Goal: Transaction & Acquisition: Purchase product/service

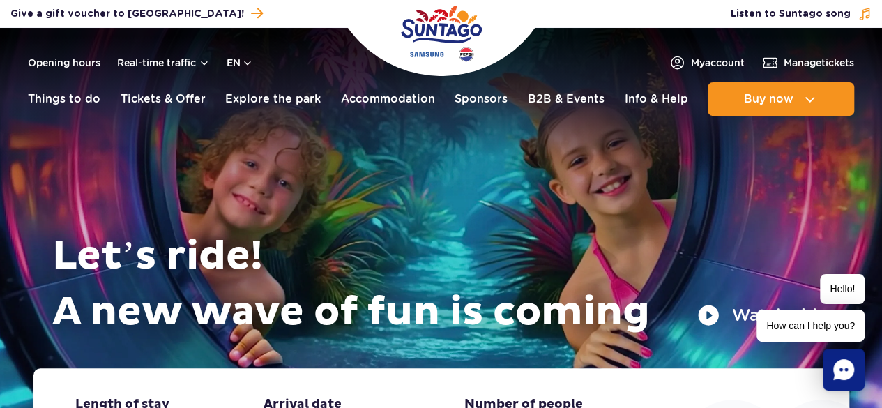
click at [592, 30] on header "Opening hours Real-time traffic en PL EN UA My account Manage tickets Real-time…" at bounding box center [441, 75] width 882 height 95
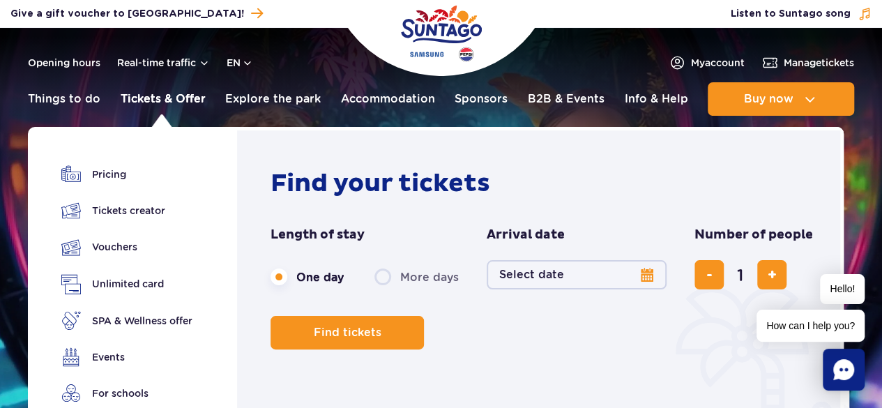
click at [178, 95] on link "Tickets & Offer" at bounding box center [163, 98] width 85 height 33
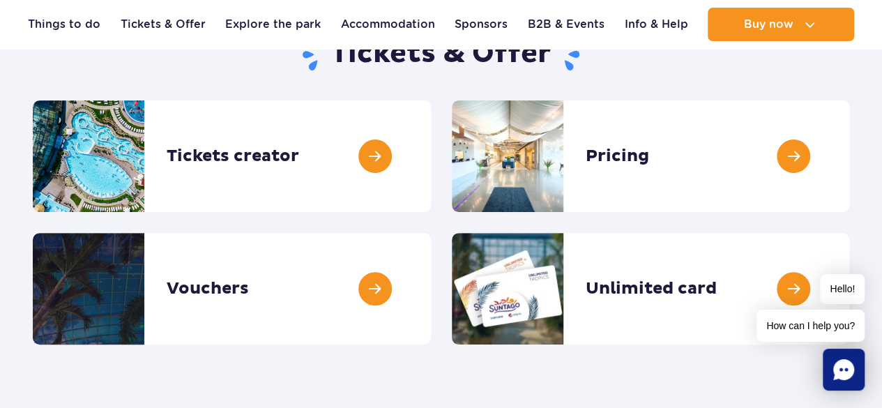
scroll to position [167, 0]
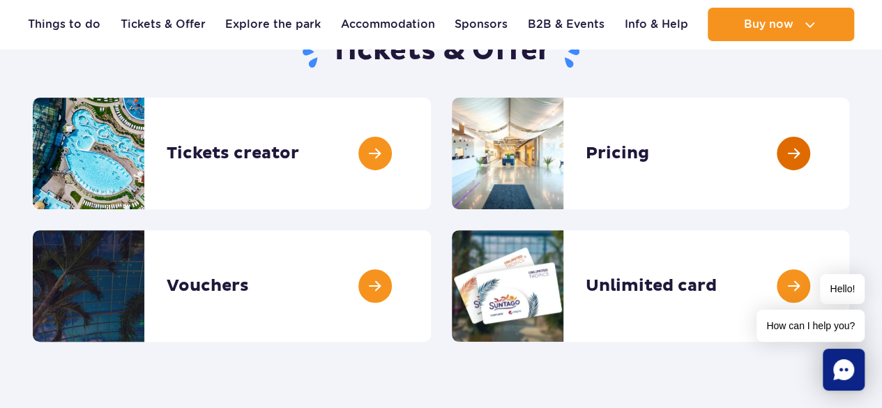
click at [849, 148] on link at bounding box center [849, 153] width 0 height 111
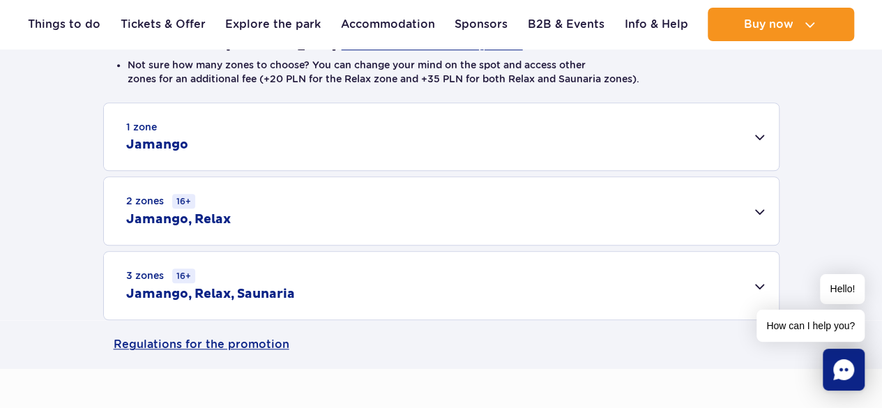
scroll to position [410, 0]
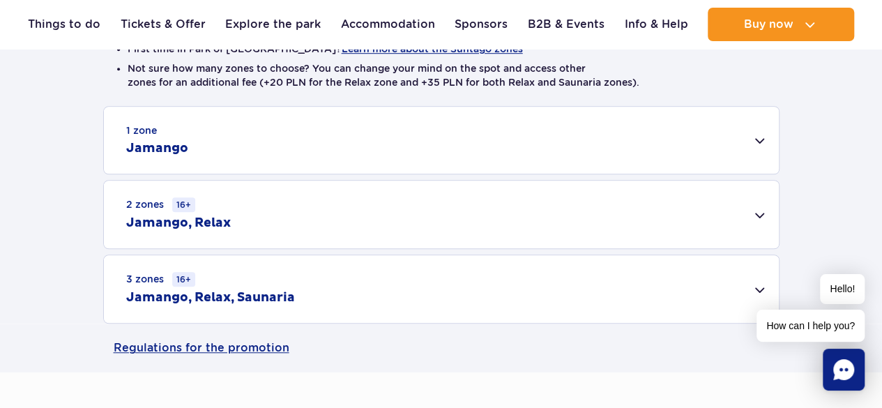
click at [753, 208] on div "2 zones 16+ Jamango, Relax" at bounding box center [441, 214] width 675 height 68
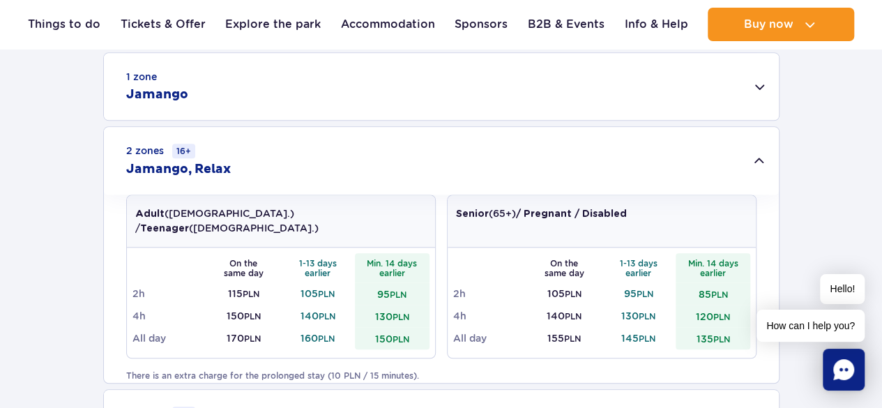
scroll to position [435, 0]
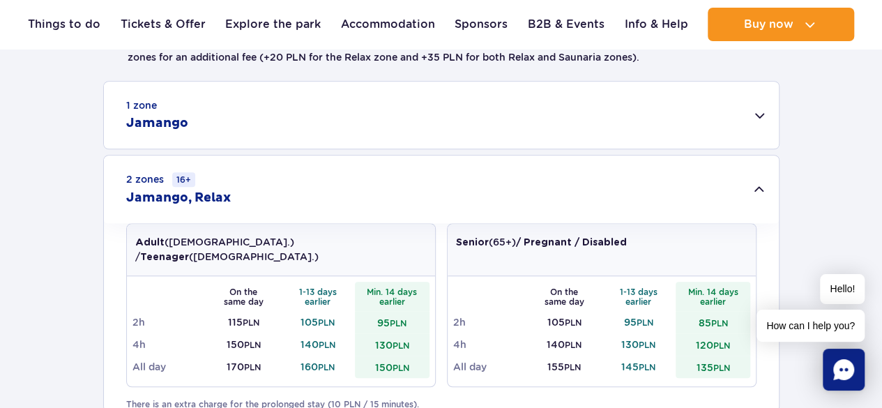
click at [760, 110] on div "1 zone Jamango" at bounding box center [441, 115] width 675 height 67
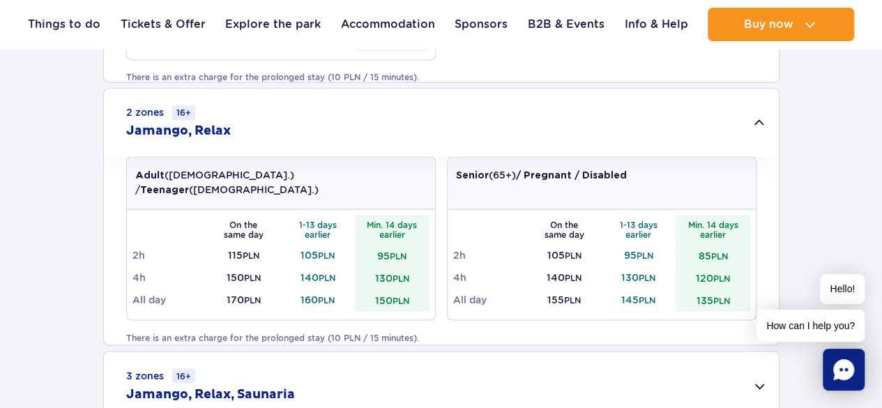
scroll to position [1012, 0]
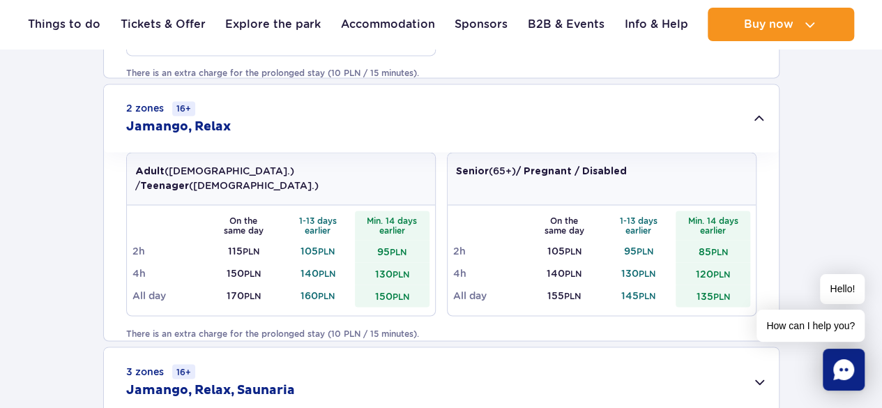
drag, startPoint x: 879, startPoint y: 144, endPoint x: 884, endPoint y: 130, distance: 14.8
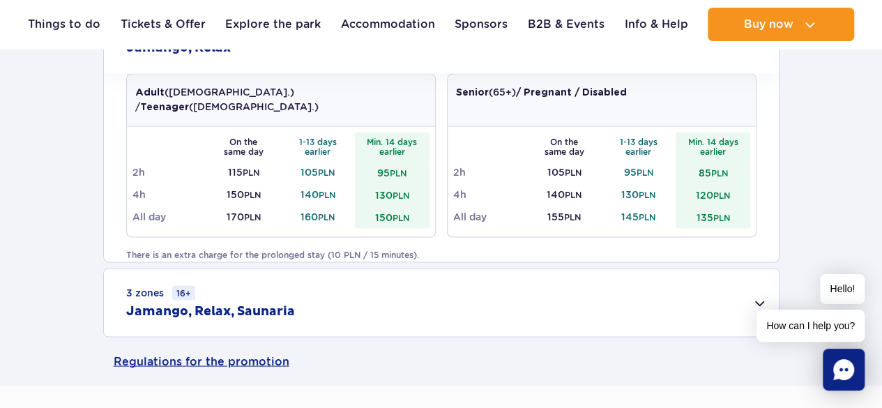
scroll to position [1086, 0]
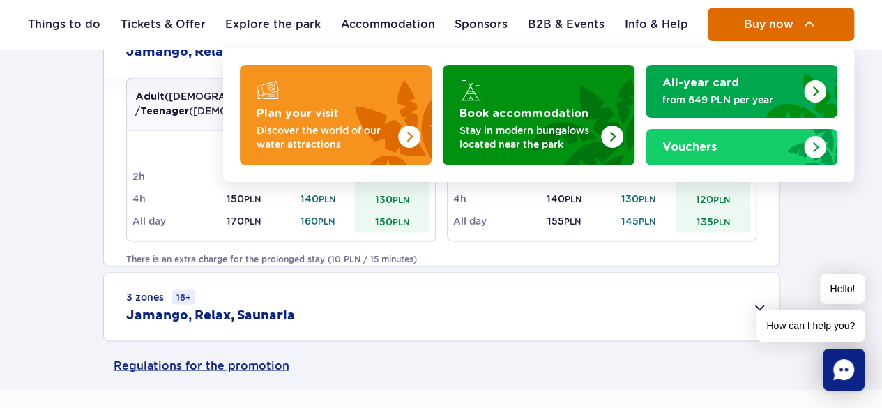
click at [820, 22] on button "Buy now" at bounding box center [780, 24] width 146 height 33
click at [785, 25] on span "Buy now" at bounding box center [767, 24] width 49 height 13
click at [808, 18] on img at bounding box center [809, 24] width 17 height 17
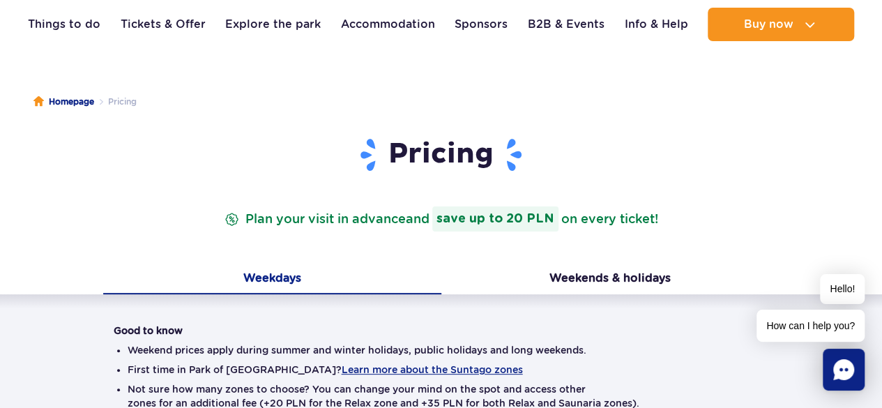
scroll to position [47, 0]
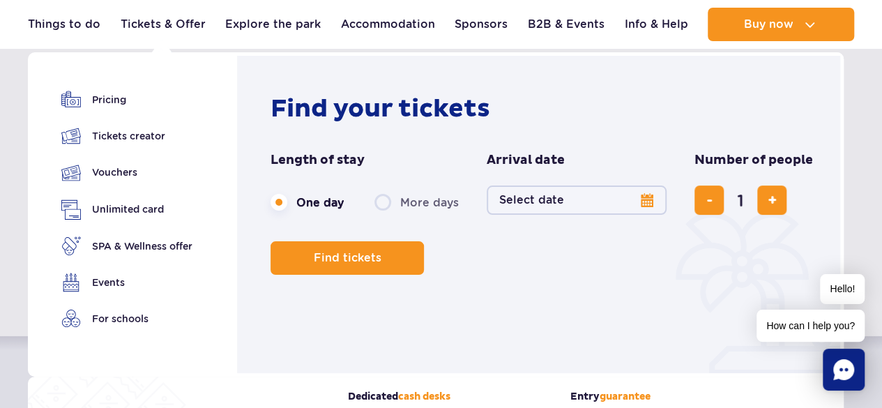
click at [564, 198] on button "Select date" at bounding box center [576, 199] width 180 height 29
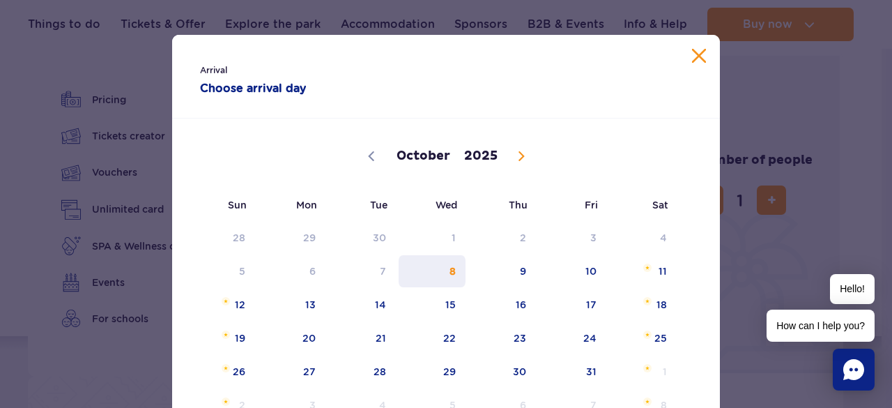
click at [454, 266] on span "8" at bounding box center [432, 271] width 70 height 32
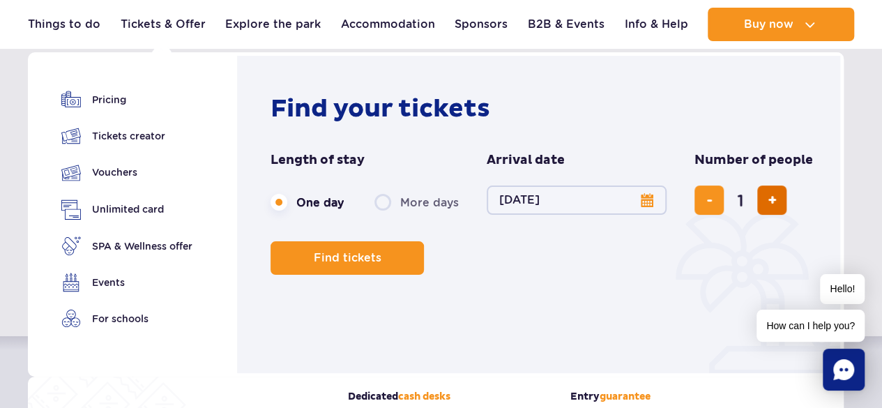
click at [764, 203] on button "add ticket" at bounding box center [771, 199] width 29 height 29
click at [763, 203] on button "add ticket" at bounding box center [771, 199] width 29 height 29
click at [762, 203] on button "add ticket" at bounding box center [771, 199] width 29 height 29
type input "5"
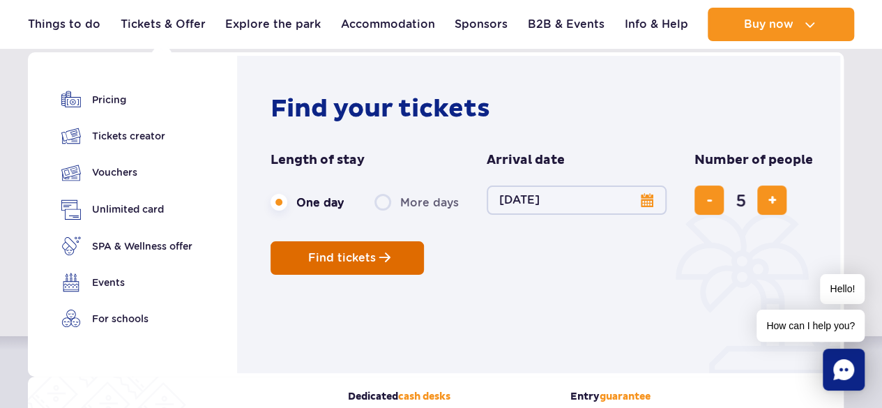
click at [380, 251] on button "Find tickets" at bounding box center [346, 257] width 153 height 33
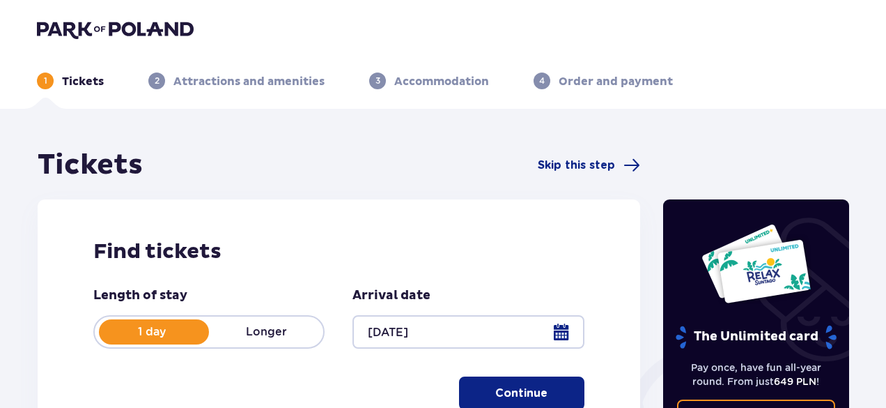
drag, startPoint x: 885, startPoint y: 160, endPoint x: 886, endPoint y: 173, distance: 13.3
click at [886, 173] on html "1 Tickets 2 Attractions and amenities 3 Accommodation 4 Order and payment Ticke…" at bounding box center [443, 204] width 886 height 408
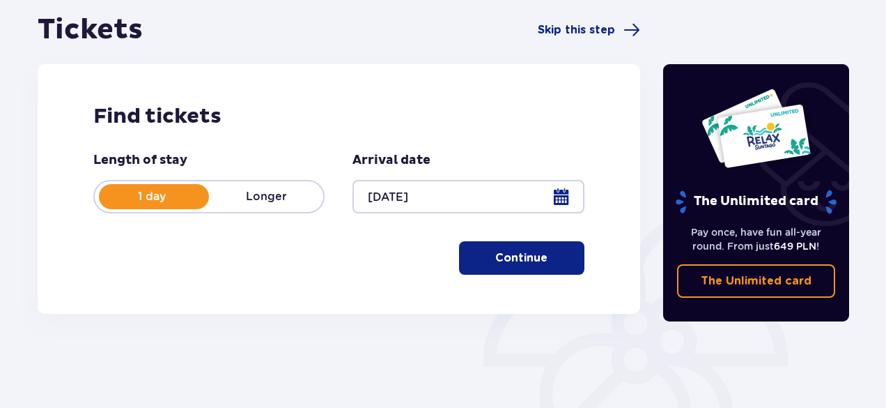
scroll to position [153, 0]
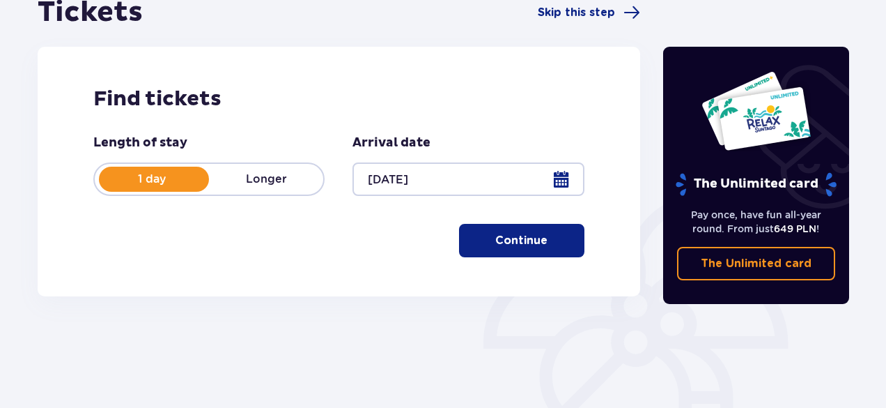
click at [562, 241] on button "Continue" at bounding box center [521, 240] width 125 height 33
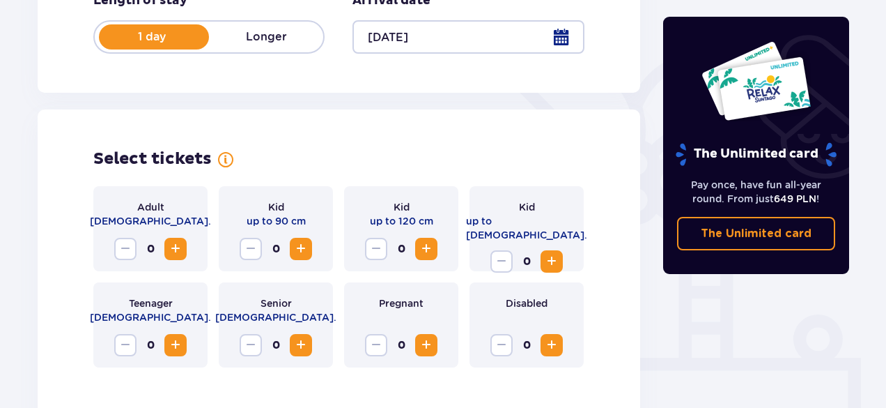
scroll to position [387, 0]
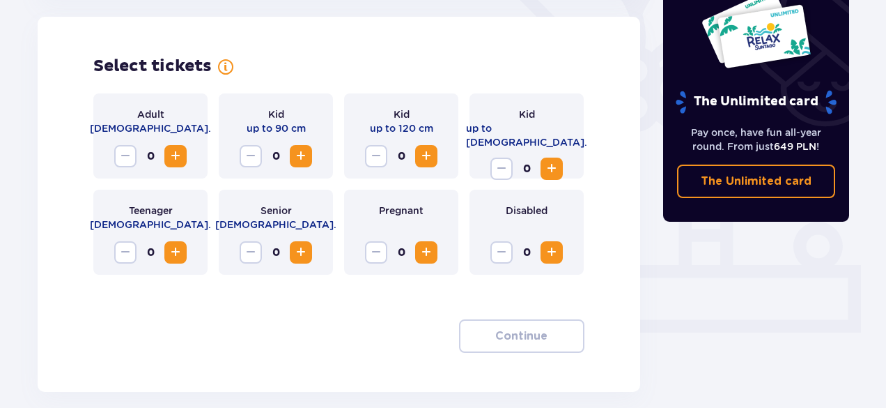
click at [176, 253] on span "Increase" at bounding box center [175, 252] width 17 height 17
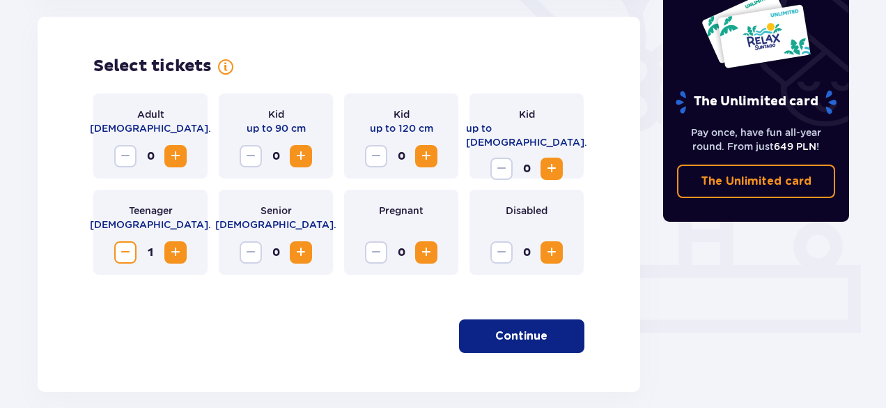
click at [178, 153] on span "Increase" at bounding box center [175, 156] width 17 height 17
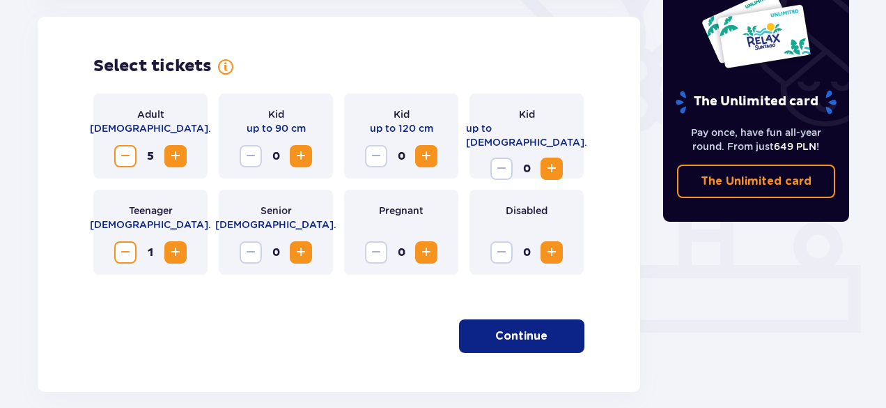
click at [121, 145] on button "Decrease" at bounding box center [125, 156] width 22 height 22
click at [562, 340] on button "Continue" at bounding box center [521, 335] width 125 height 33
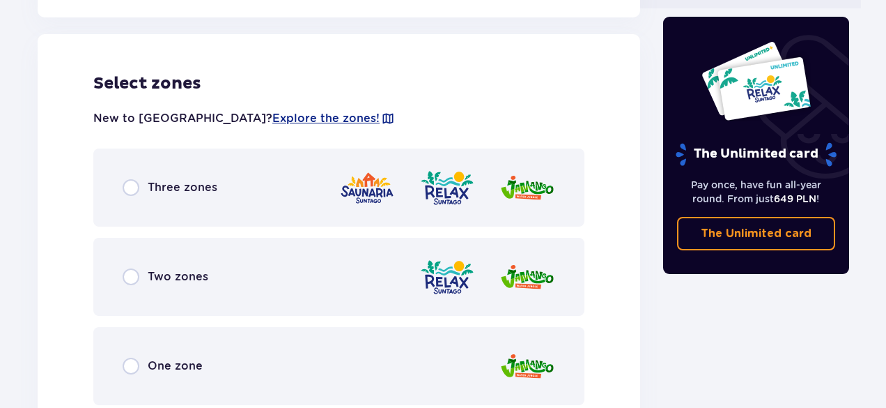
scroll to position [712, 0]
click at [136, 275] on input "radio" at bounding box center [131, 276] width 17 height 17
radio input "true"
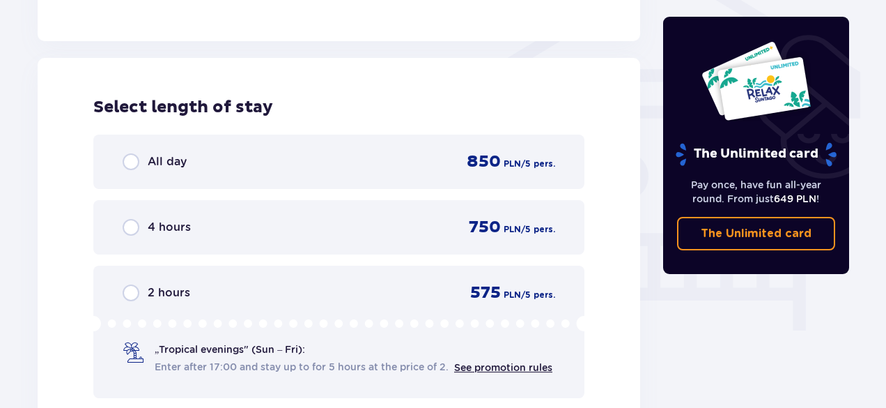
scroll to position [1197, 0]
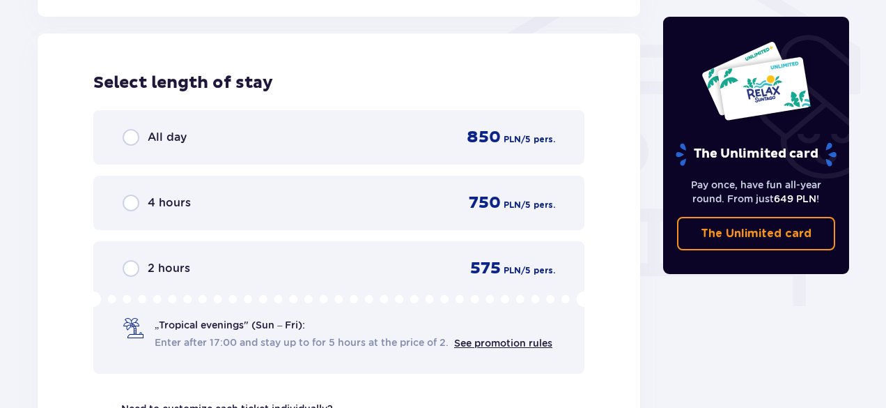
click at [135, 137] on input "radio" at bounding box center [131, 137] width 17 height 17
radio input "true"
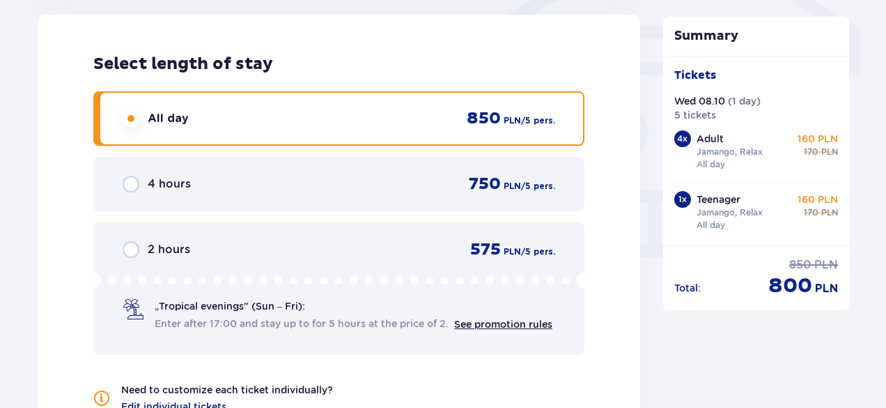
scroll to position [1472, 0]
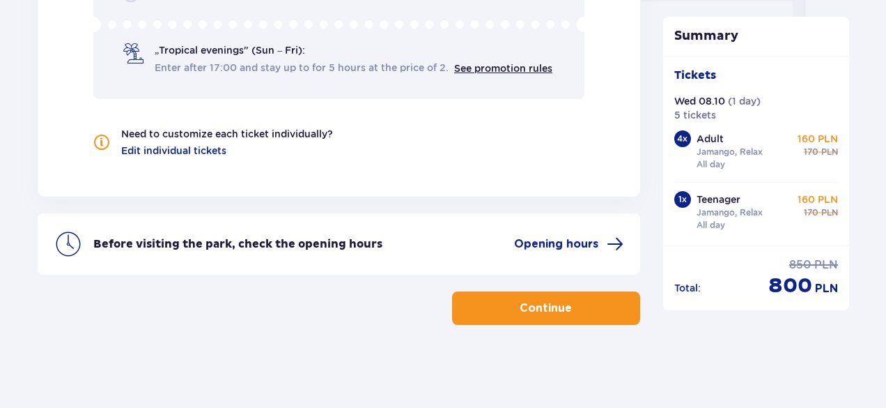
click at [606, 305] on button "Continue" at bounding box center [546, 307] width 188 height 33
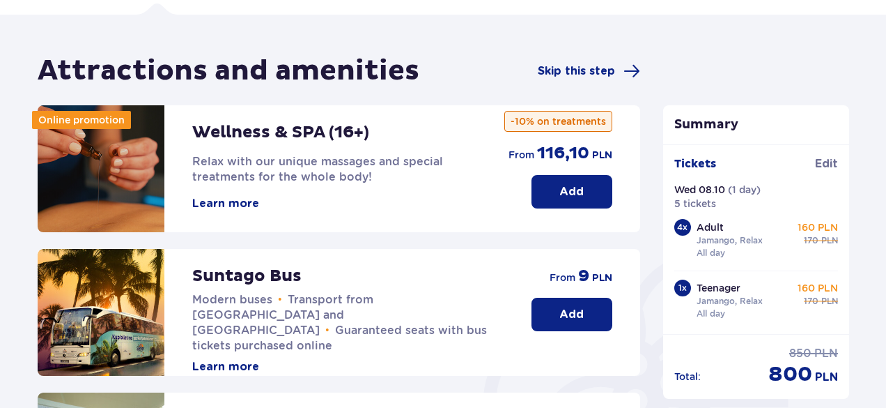
scroll to position [105, 0]
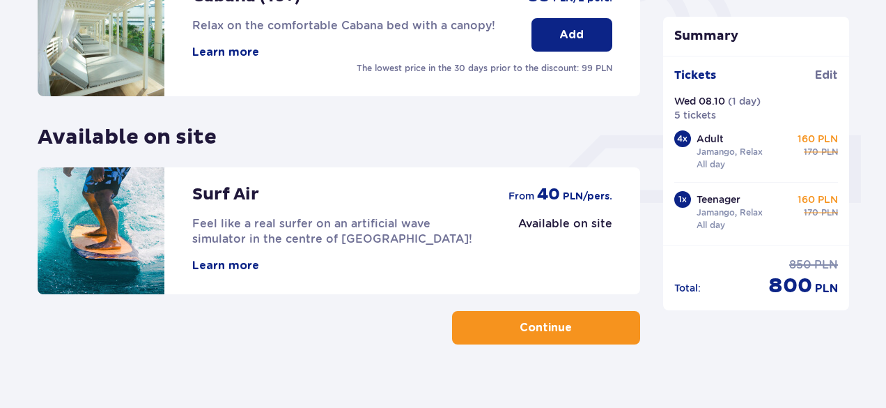
scroll to position [513, 0]
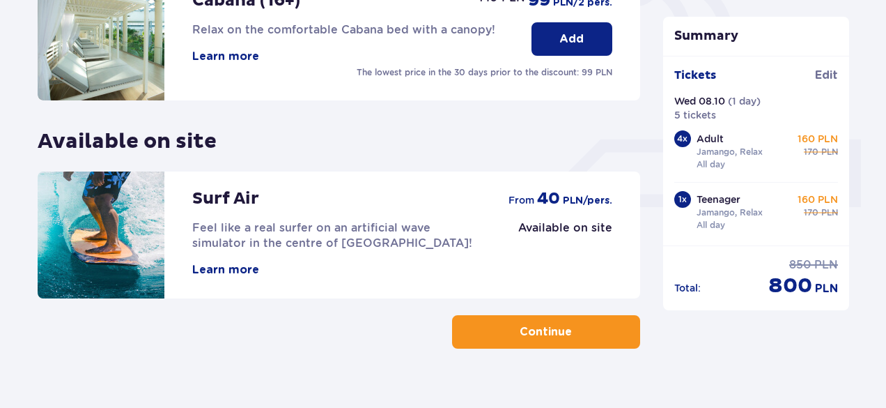
click at [610, 324] on button "Continue" at bounding box center [546, 331] width 188 height 33
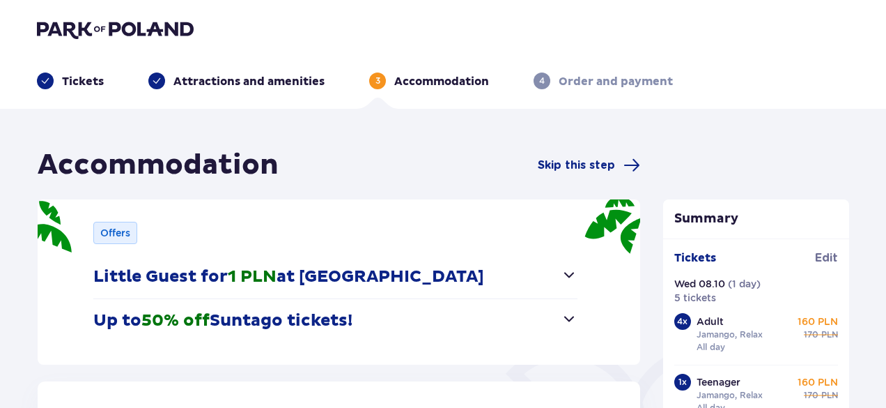
click at [568, 275] on span "button" at bounding box center [569, 274] width 17 height 17
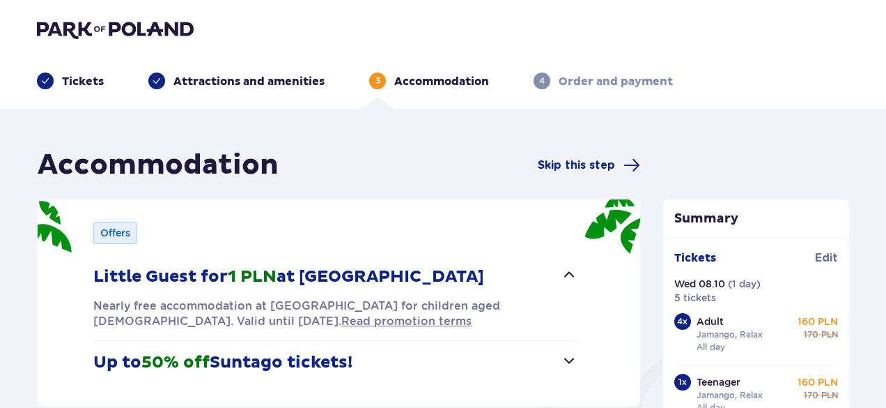
click at [568, 275] on span "button" at bounding box center [569, 274] width 17 height 17
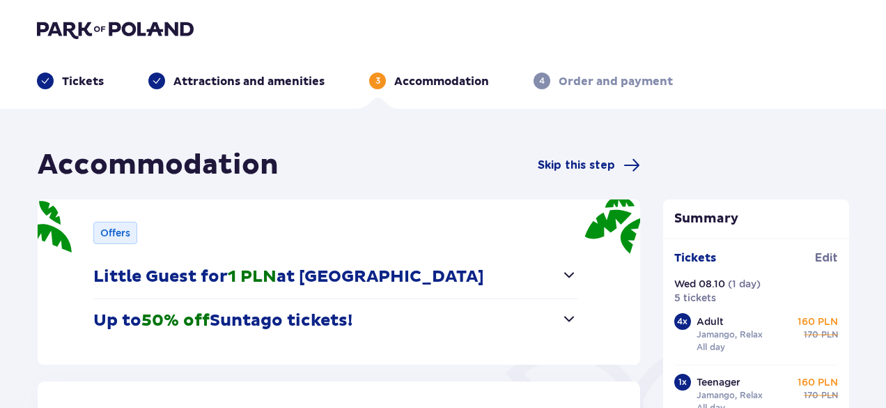
click at [576, 318] on span "button" at bounding box center [569, 318] width 17 height 17
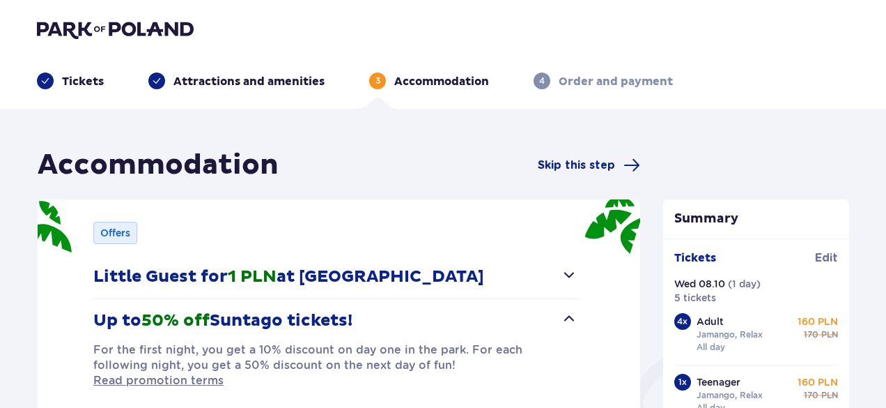
click at [569, 313] on span "button" at bounding box center [569, 318] width 17 height 17
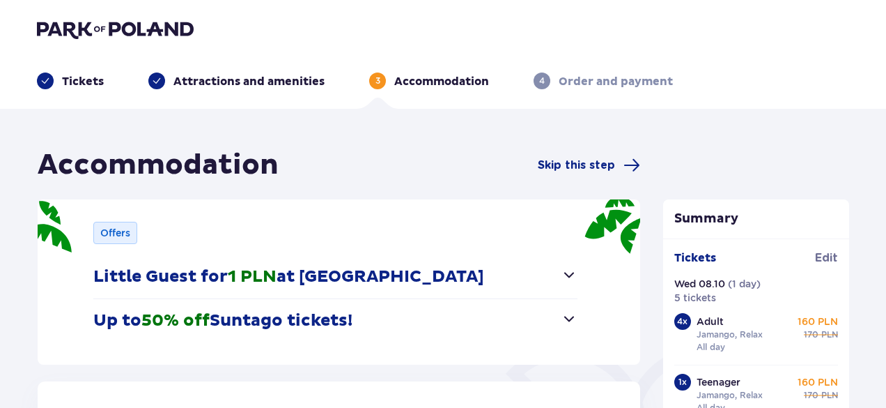
click at [567, 275] on span "button" at bounding box center [569, 274] width 17 height 17
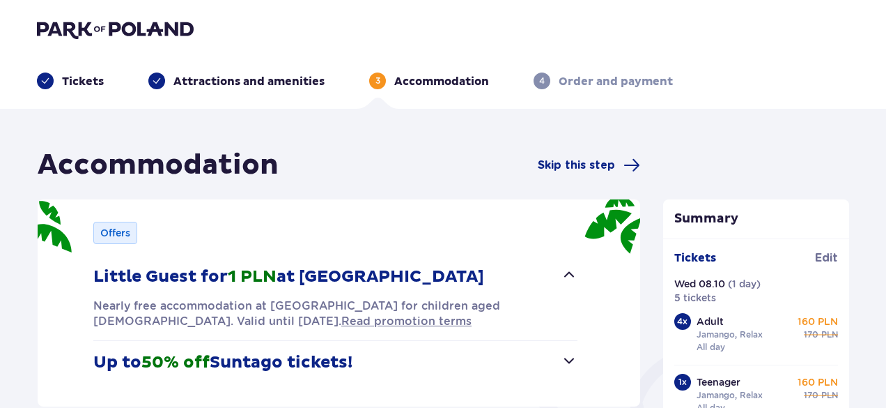
click at [569, 281] on span "button" at bounding box center [569, 274] width 17 height 17
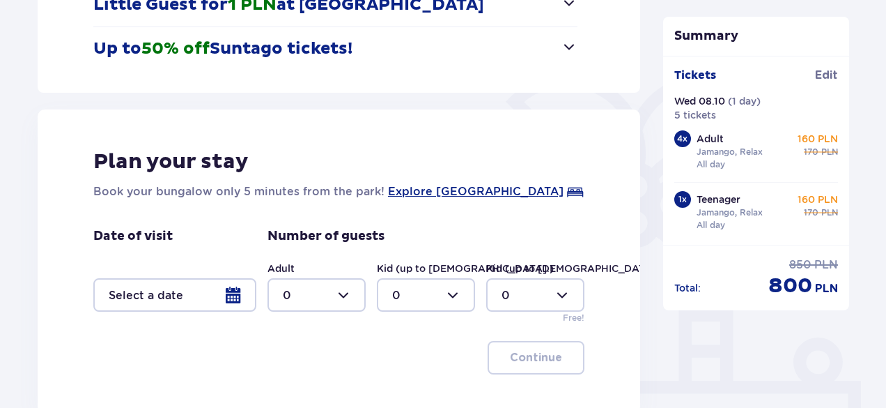
scroll to position [273, 0]
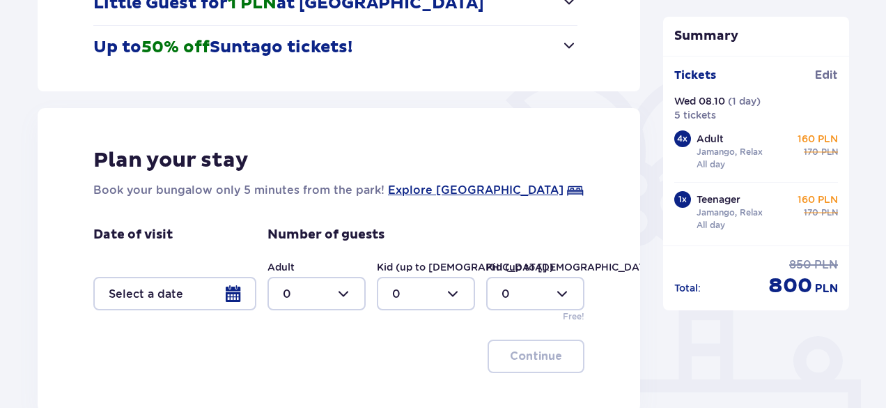
click at [883, 311] on div "Accommodation Skip this step Offers Little Guest for 1 PLN at Suntago Village N…" at bounding box center [443, 191] width 886 height 710
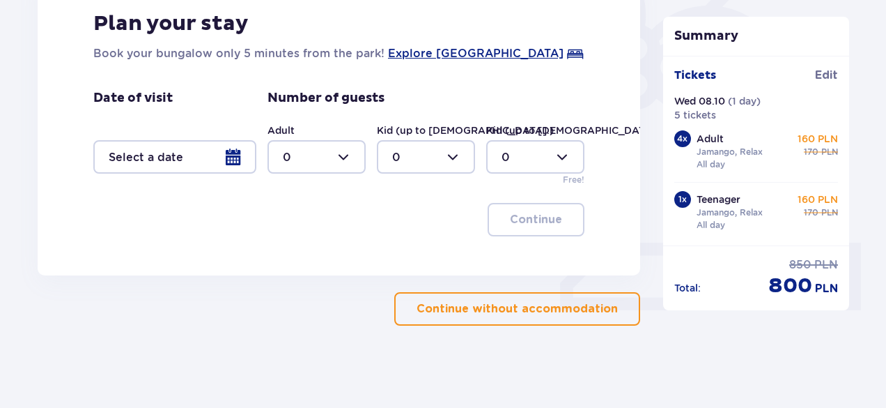
click at [613, 304] on span "button" at bounding box center [621, 308] width 17 height 17
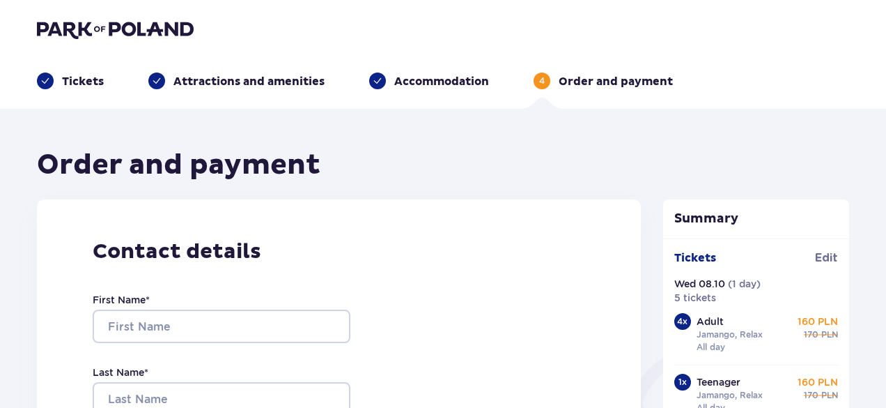
drag, startPoint x: 886, startPoint y: 66, endPoint x: 891, endPoint y: 92, distance: 27.1
click at [886, 92] on html "Tickets Attractions and amenities Accommodation 4 Order and payment Order and p…" at bounding box center [443, 204] width 886 height 408
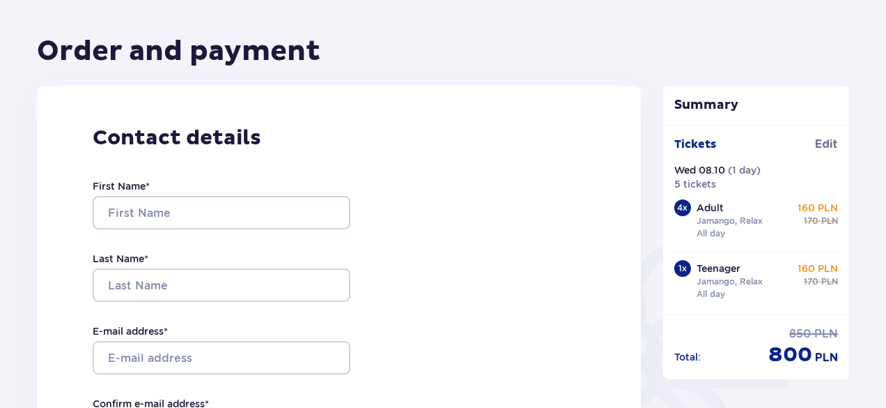
scroll to position [81, 0]
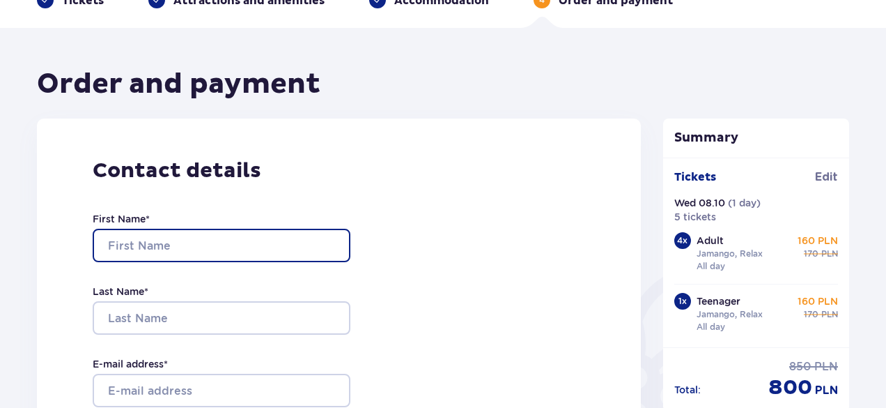
click at [213, 245] on input "First Name *" at bounding box center [222, 245] width 258 height 33
type input "Doron"
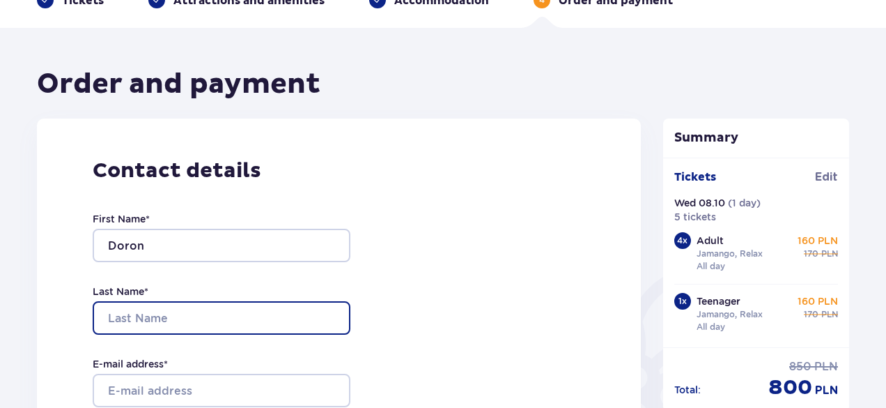
type input "Katz"
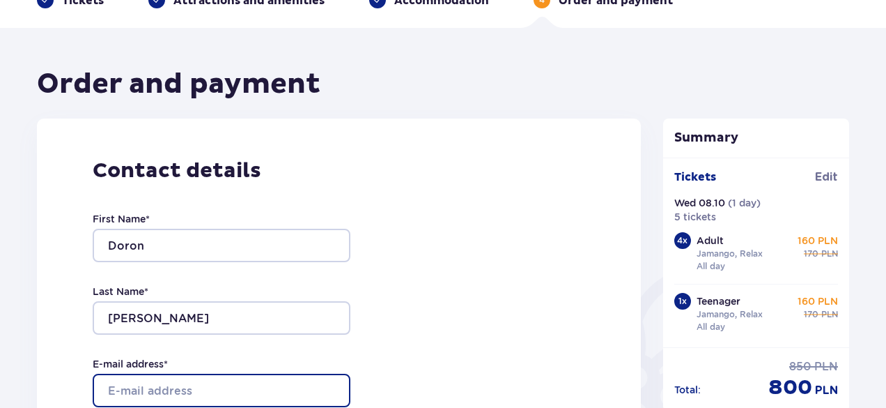
type input "[EMAIL_ADDRESS][DOMAIN_NAME]"
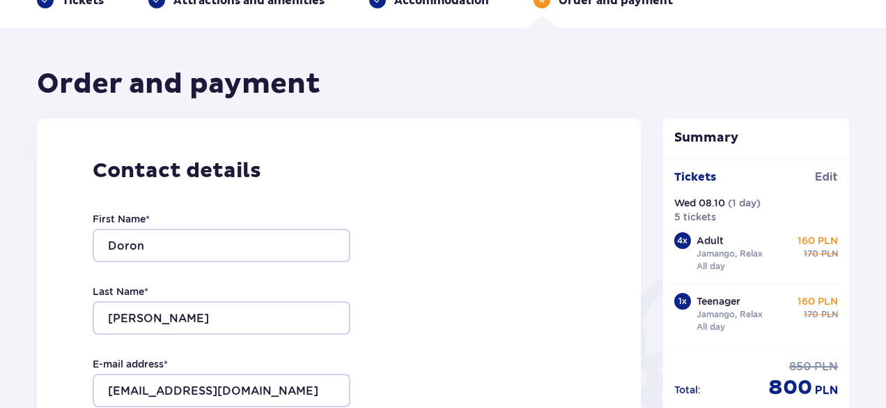
type input "[EMAIL_ADDRESS][DOMAIN_NAME]"
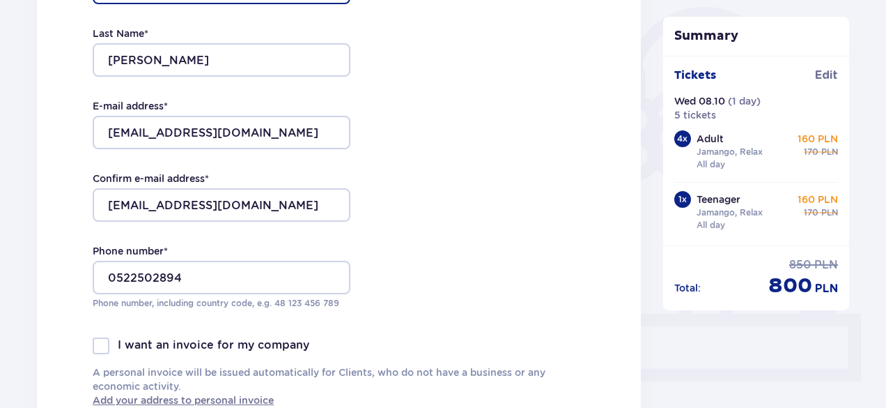
scroll to position [354, 0]
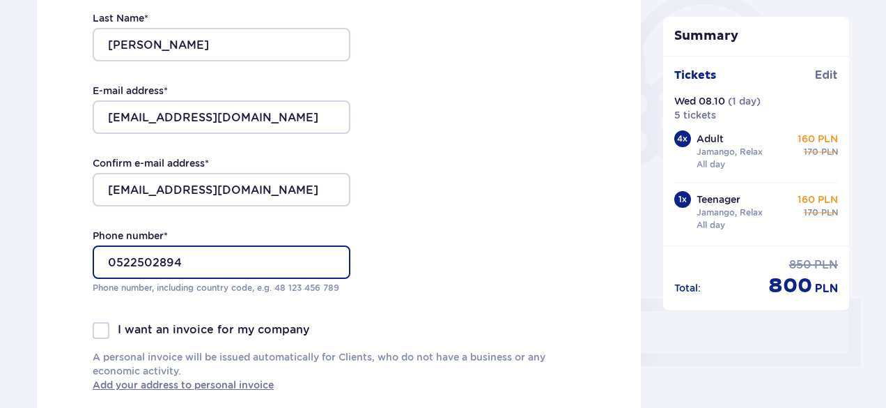
click at [188, 253] on input "0522502894" at bounding box center [222, 261] width 258 height 33
type input "0"
type input "972522502894"
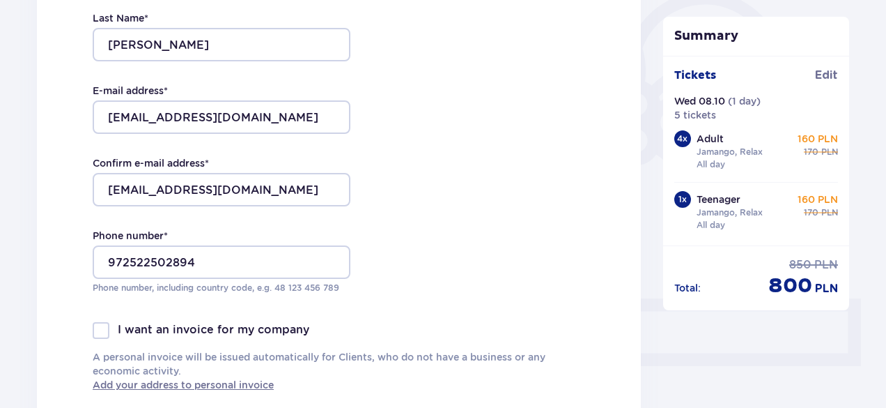
drag, startPoint x: 886, startPoint y: 139, endPoint x: 889, endPoint y: 157, distance: 19.1
drag, startPoint x: 884, startPoint y: 132, endPoint x: 886, endPoint y: 160, distance: 27.3
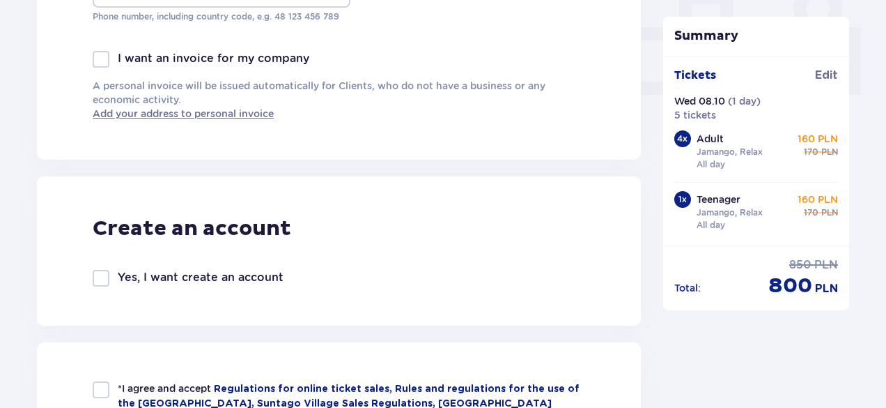
scroll to position [643, 0]
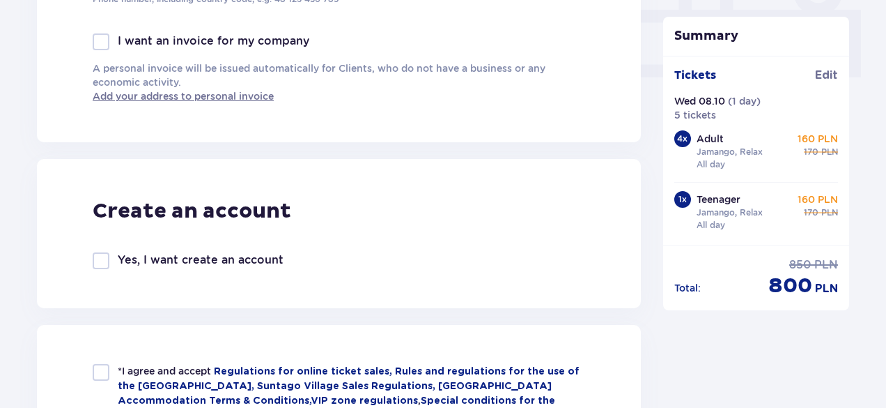
click at [106, 260] on div at bounding box center [101, 260] width 17 height 17
checkbox input "true"
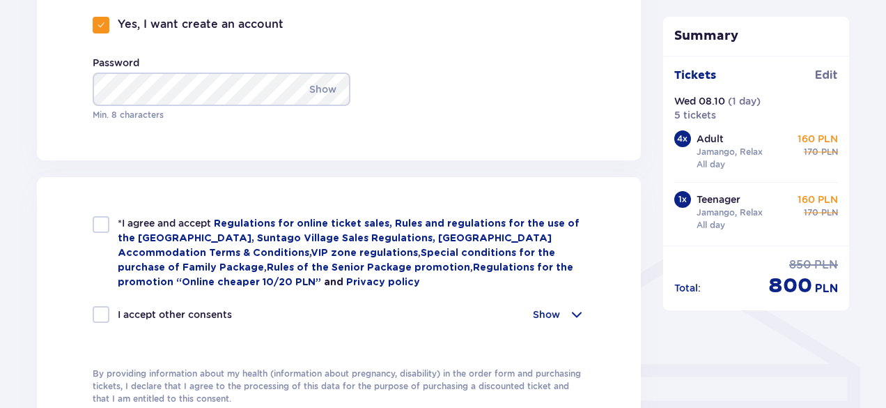
scroll to position [898, 0]
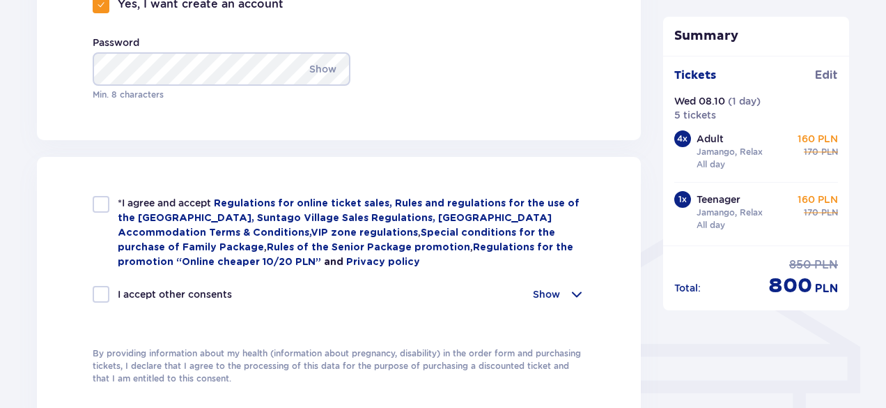
click at [107, 196] on div "*I agree and accept Regulations for online ticket sales, Rules and regulations …" at bounding box center [339, 290] width 604 height 267
click at [107, 207] on div at bounding box center [101, 204] width 17 height 17
checkbox input "true"
click at [99, 288] on div at bounding box center [101, 294] width 17 height 17
checkbox input "true"
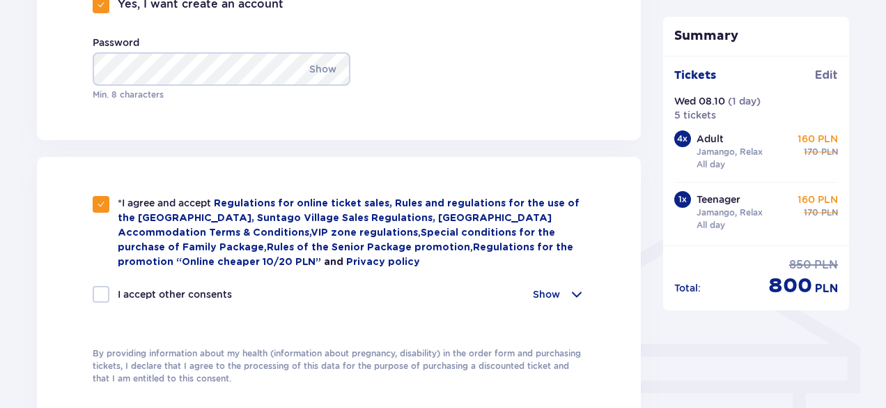
checkbox input "true"
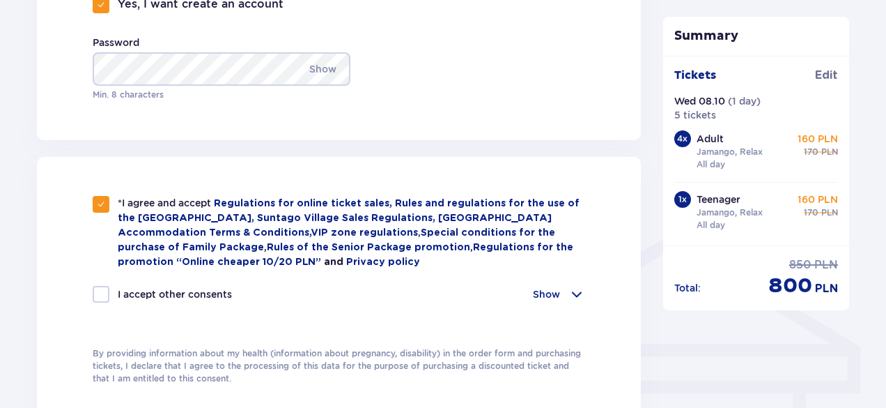
checkbox input "true"
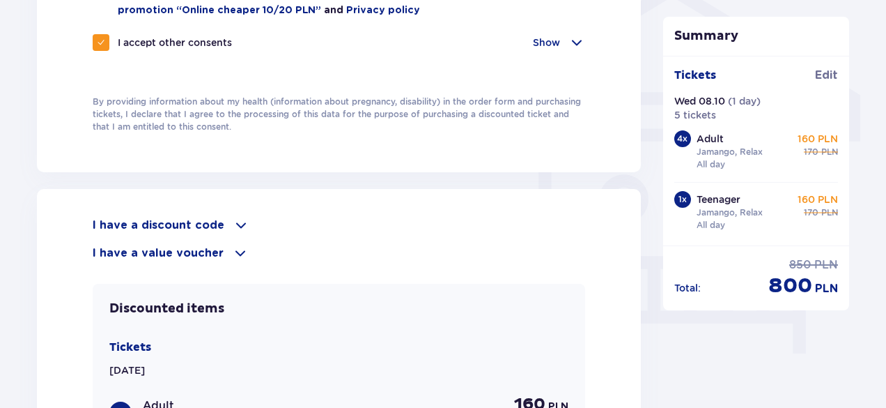
scroll to position [1147, 0]
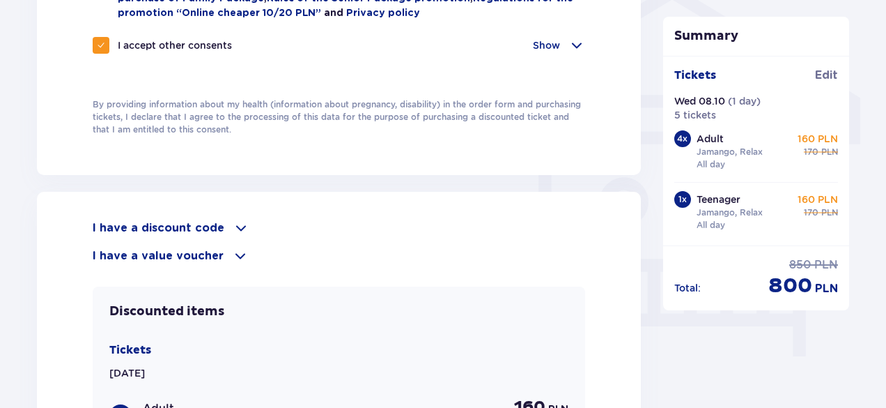
click at [234, 222] on span at bounding box center [241, 228] width 17 height 17
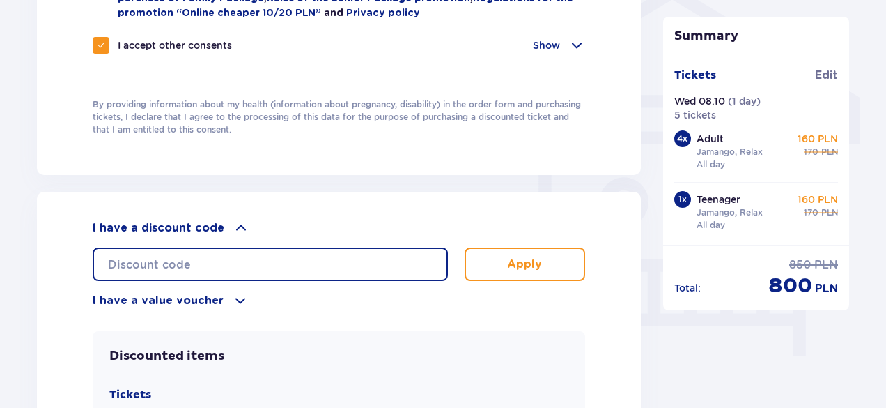
click at [210, 261] on input "text" at bounding box center [270, 263] width 355 height 33
type input "d"
type input "S"
type input "DANIELA15"
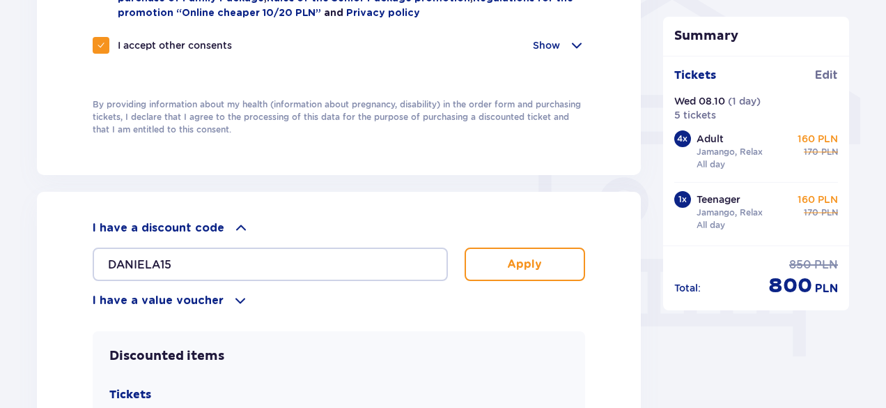
click at [541, 248] on button "Apply" at bounding box center [525, 263] width 121 height 33
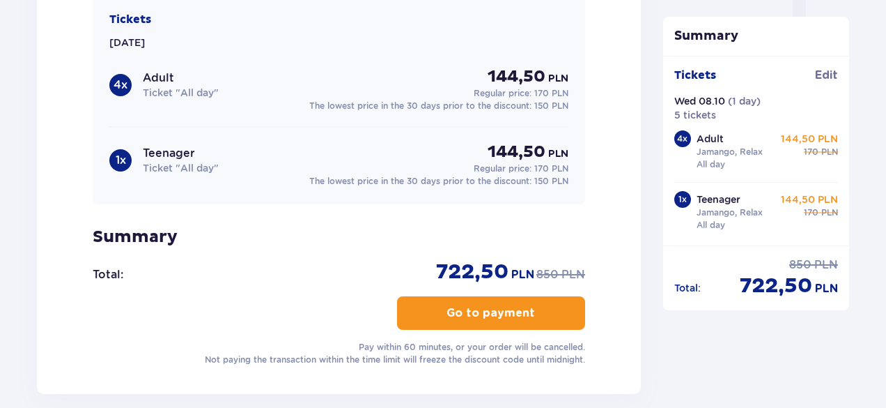
scroll to position [1478, 0]
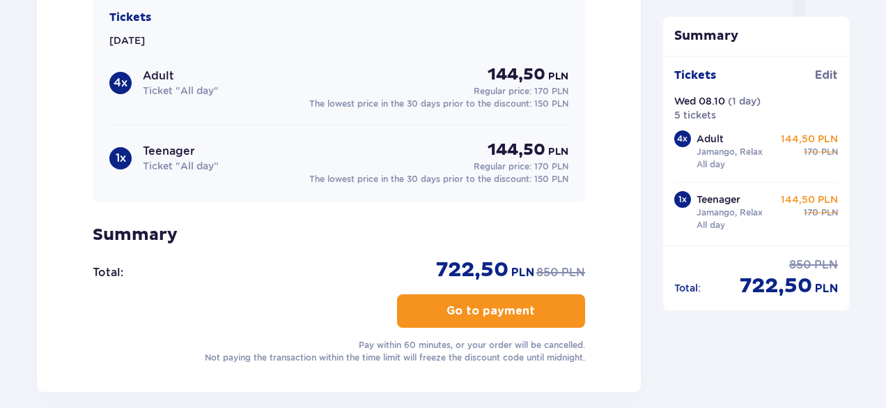
click at [491, 296] on button "Go to payment" at bounding box center [491, 310] width 188 height 33
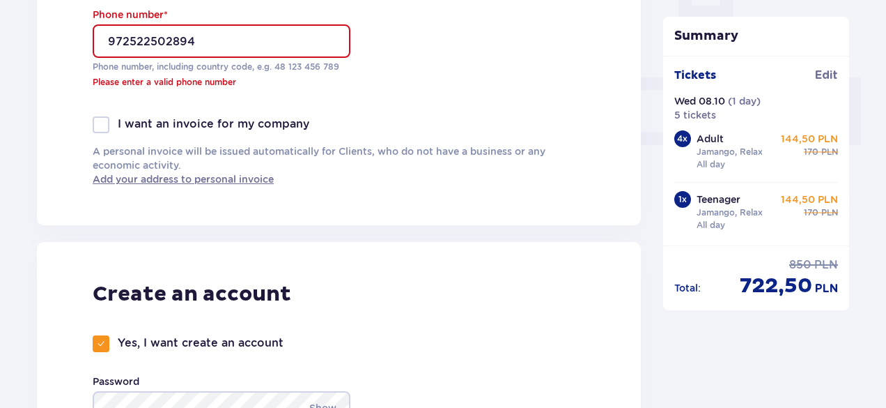
scroll to position [588, 0]
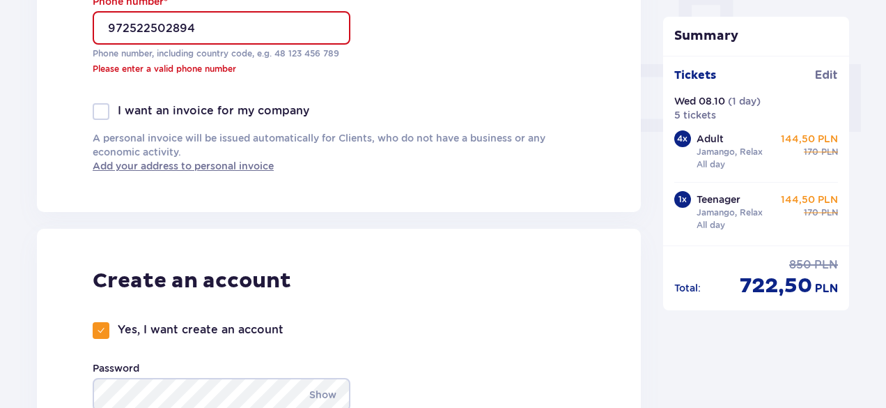
drag, startPoint x: 362, startPoint y: 164, endPoint x: 368, endPoint y: 193, distance: 29.8
click at [229, 21] on input "972522502894" at bounding box center [222, 27] width 258 height 33
click at [232, 24] on input "972522502894" at bounding box center [222, 27] width 258 height 33
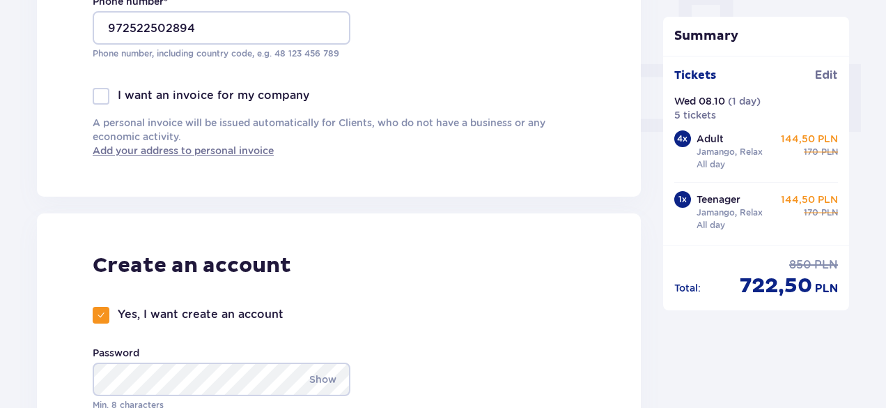
click at [340, 89] on div "I want an invoice for my company" at bounding box center [339, 96] width 493 height 17
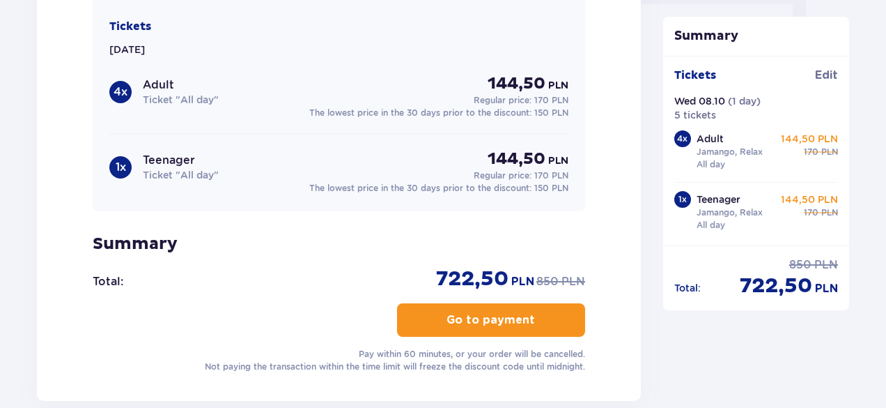
scroll to position [1478, 0]
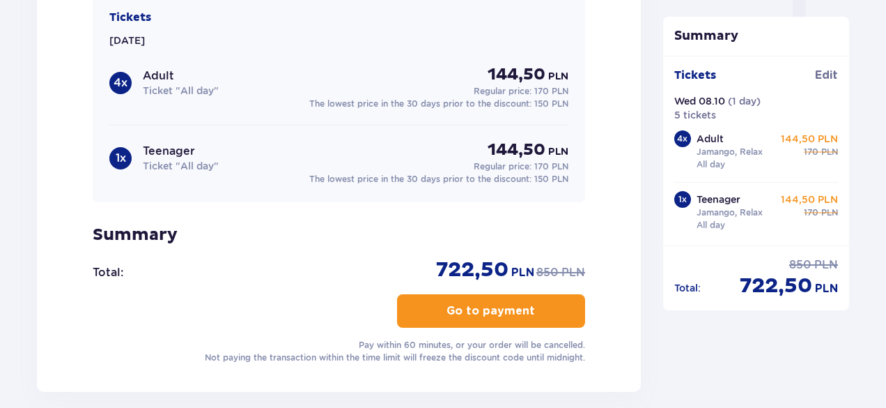
click at [532, 305] on span "button" at bounding box center [538, 310] width 17 height 17
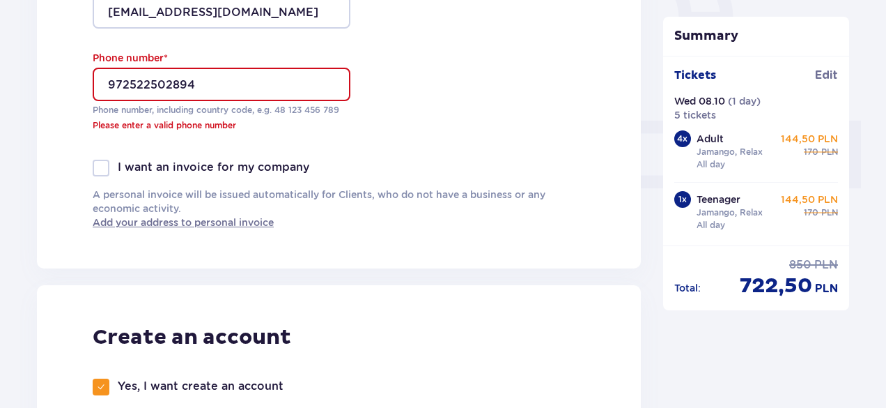
scroll to position [530, 0]
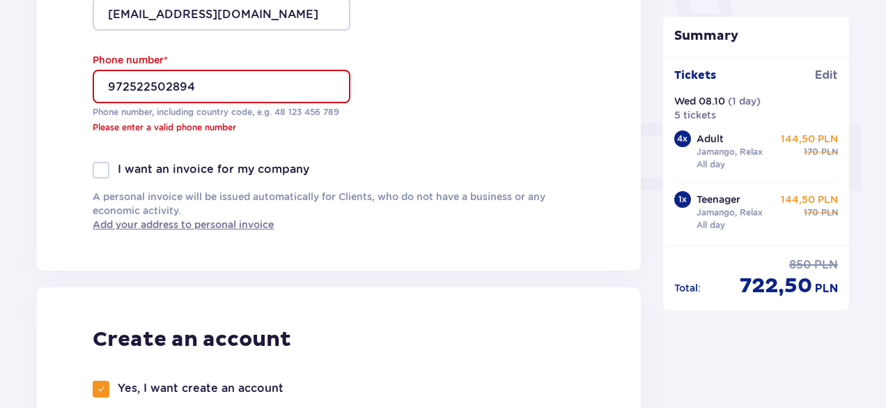
click at [534, 305] on div "Create an account Yes, I want create an account Password Show Min. 8 characters" at bounding box center [339, 405] width 604 height 237
click at [215, 82] on input "972522502894" at bounding box center [222, 86] width 258 height 33
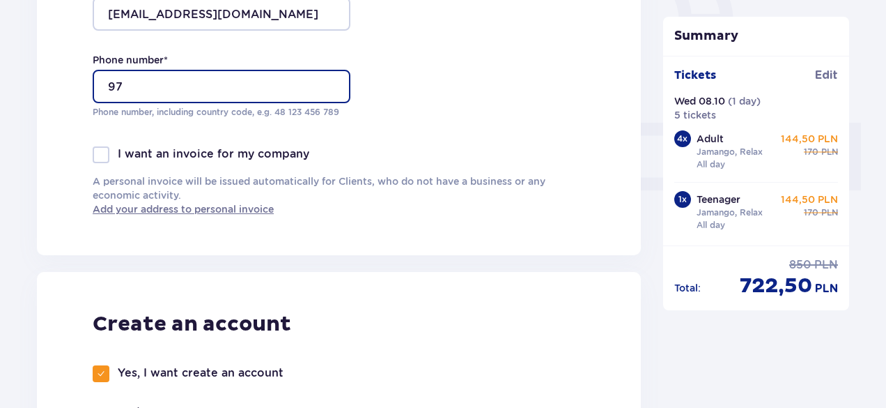
type input "9"
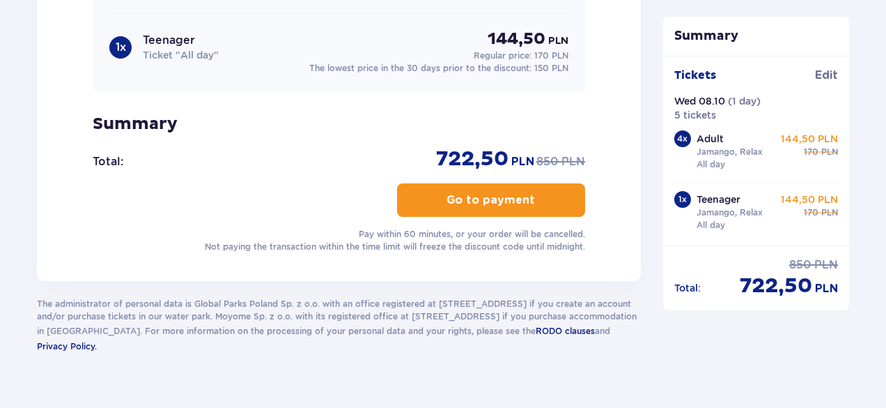
scroll to position [1583, 0]
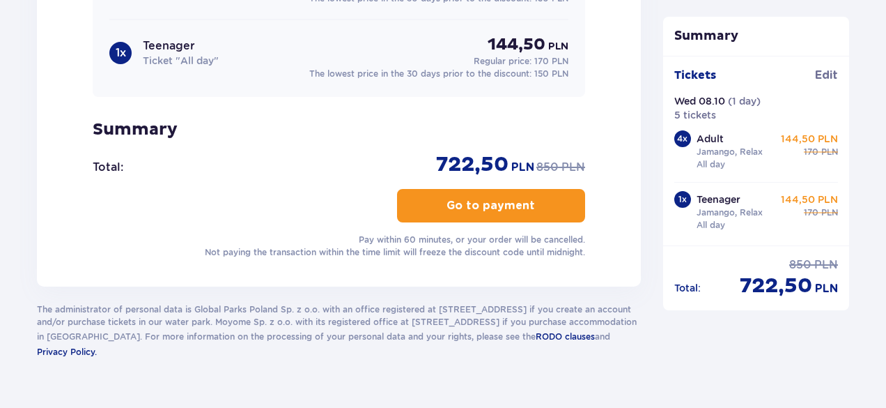
type input "510574714"
click at [505, 213] on button "Go to payment" at bounding box center [491, 205] width 188 height 33
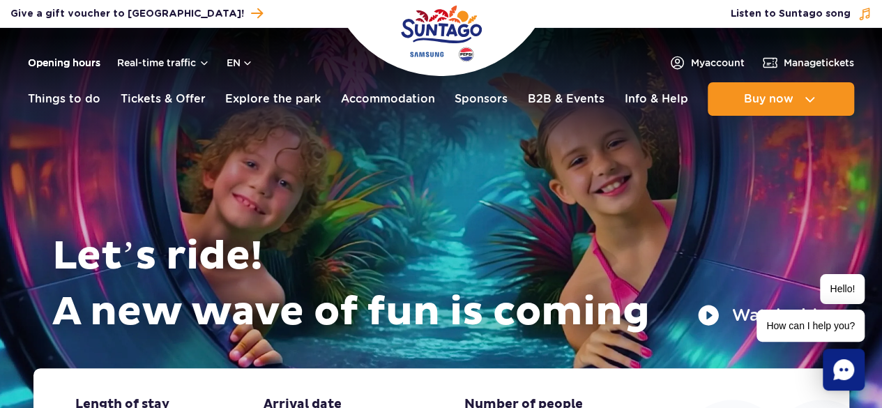
click at [82, 61] on link "Opening hours" at bounding box center [64, 63] width 72 height 14
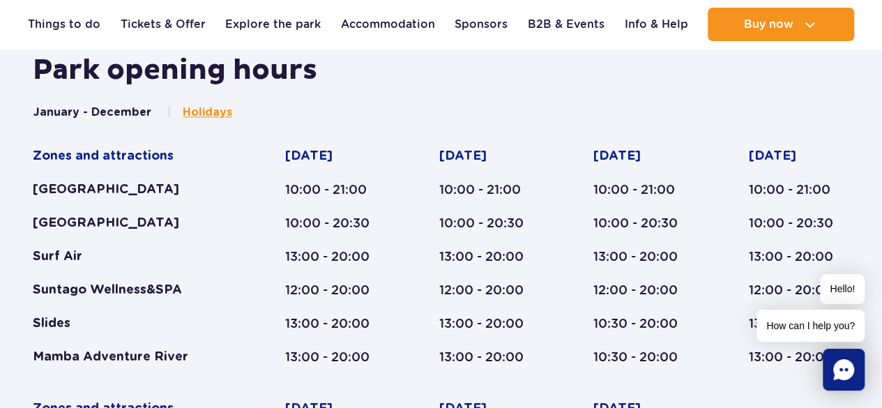
scroll to position [779, 0]
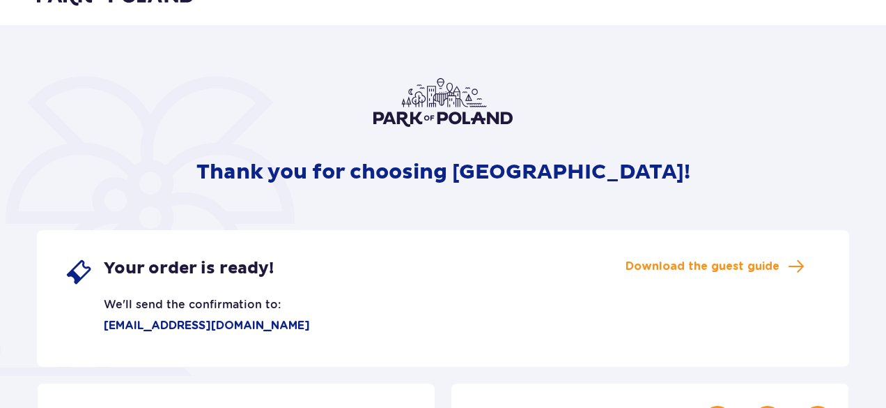
drag, startPoint x: 889, startPoint y: 62, endPoint x: 891, endPoint y: 110, distance: 48.1
click at [886, 110] on html "Thank you for choosing [GEOGRAPHIC_DATA]! Your order is ready! We'll send the c…" at bounding box center [443, 171] width 886 height 408
